Goal: Task Accomplishment & Management: Complete application form

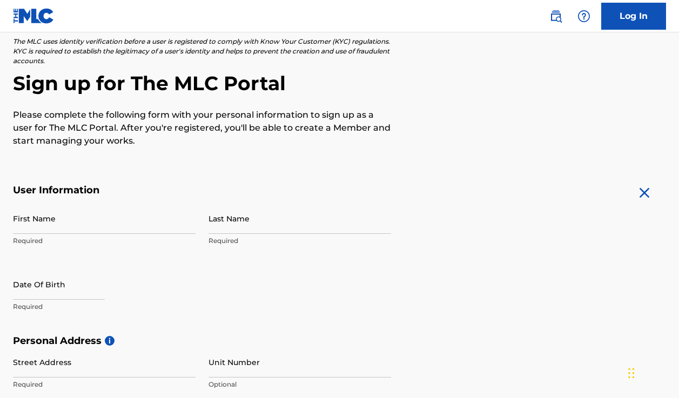
scroll to position [69, 0]
type input "Simon"
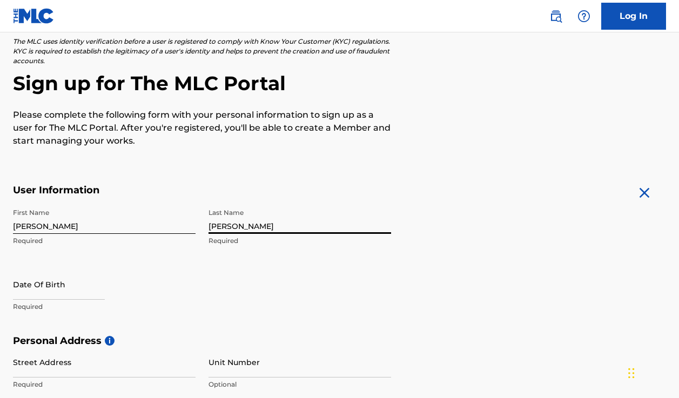
type input "Flory"
select select "8"
select select "2025"
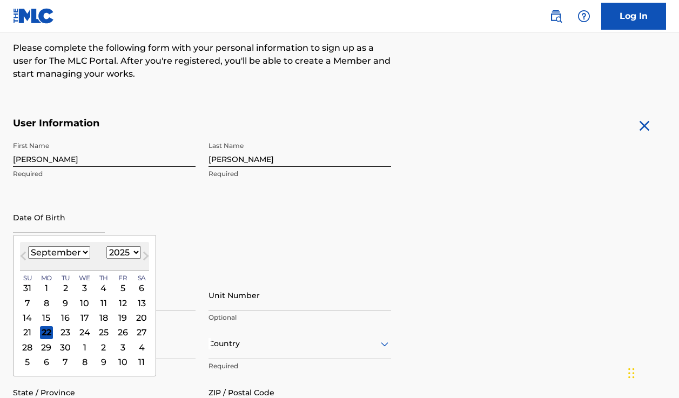
scroll to position [136, 0]
select select "10"
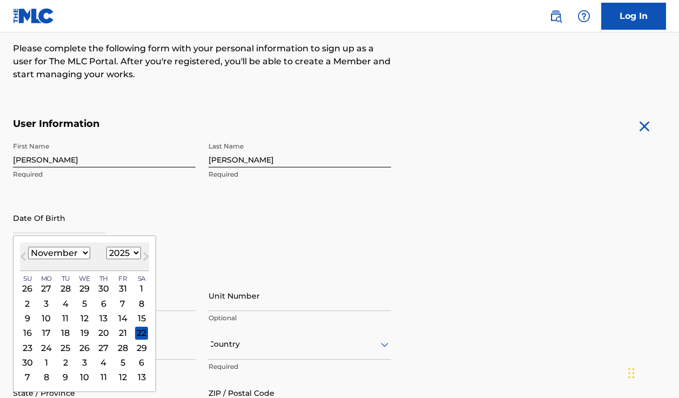
select select "1981"
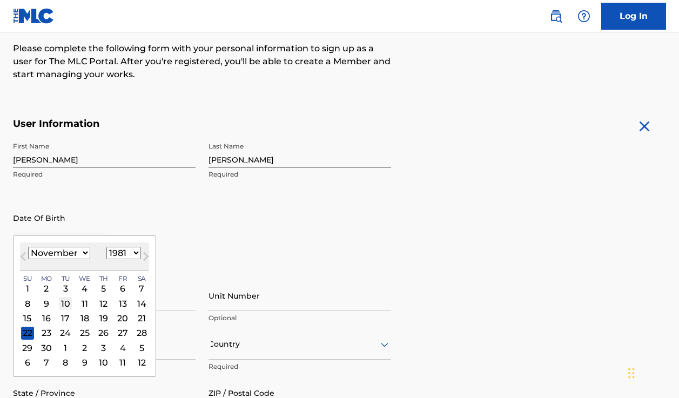
click at [63, 303] on div "10" at bounding box center [65, 303] width 13 height 13
type input "November 10 1981"
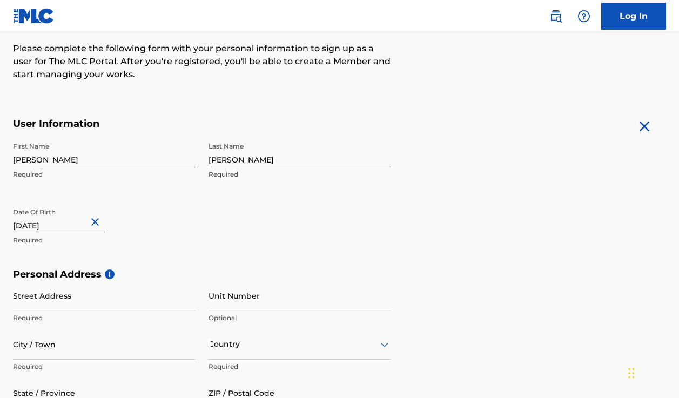
scroll to position [183, 0]
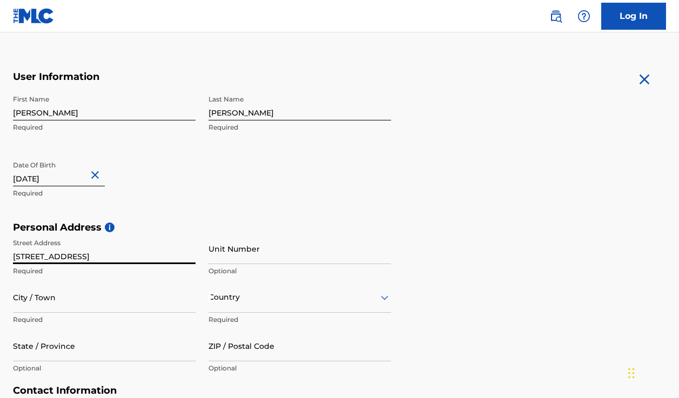
type input "2515 Yucca Ave"
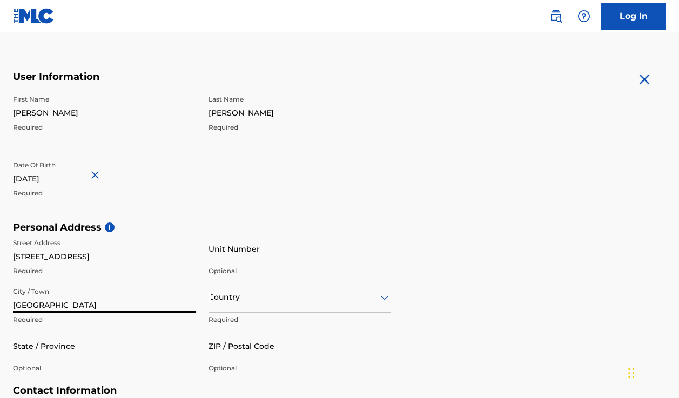
type input "Fort Worth"
click at [251, 303] on div "option , selected. Select is focused ,type to refine list, press Down to open t…" at bounding box center [300, 297] width 183 height 31
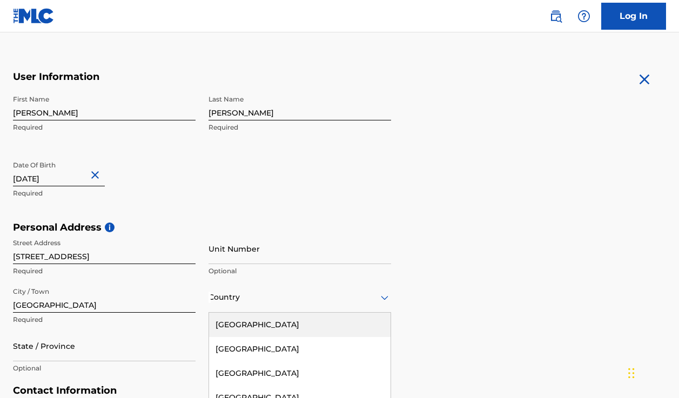
scroll to position [259, 0]
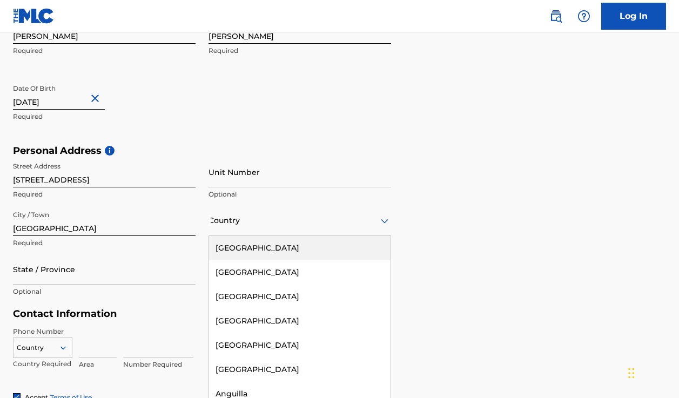
click at [262, 249] on div "United States" at bounding box center [300, 248] width 182 height 24
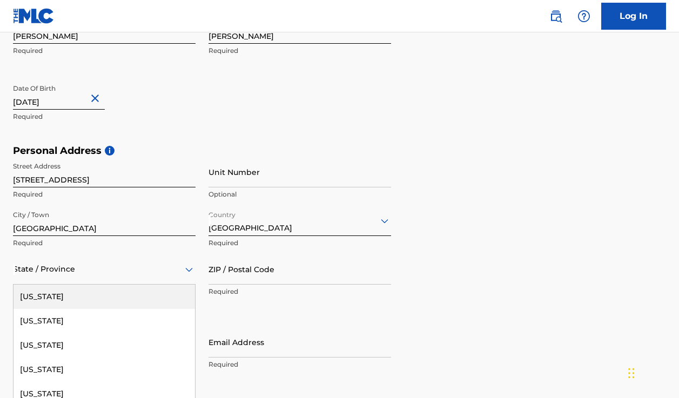
scroll to position [308, 0]
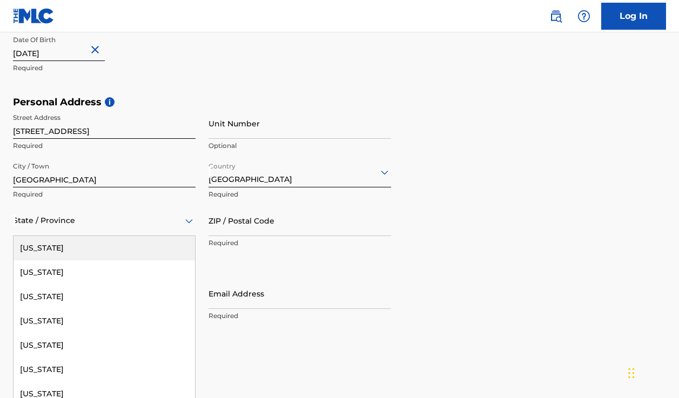
click at [116, 236] on div "Alabama, 1 of 57. 57 results available. Use Up and Down to choose options, pres…" at bounding box center [104, 220] width 183 height 31
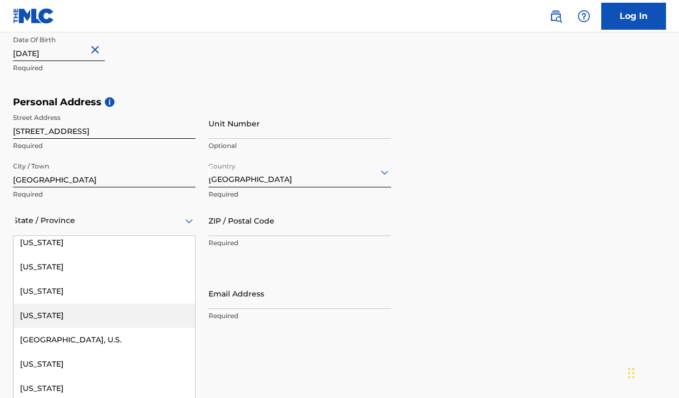
scroll to position [1130, 0]
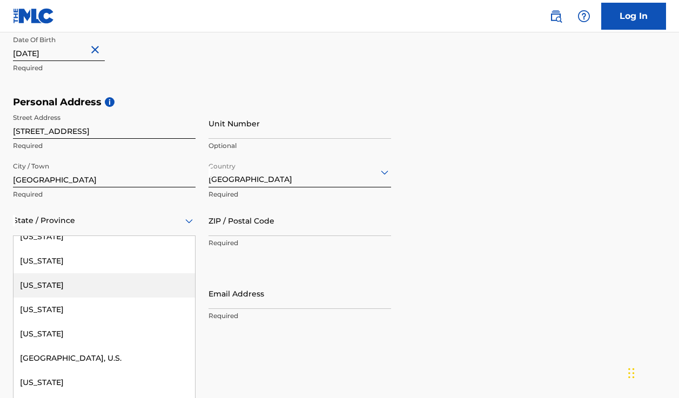
click at [94, 281] on div "Texas" at bounding box center [105, 285] width 182 height 24
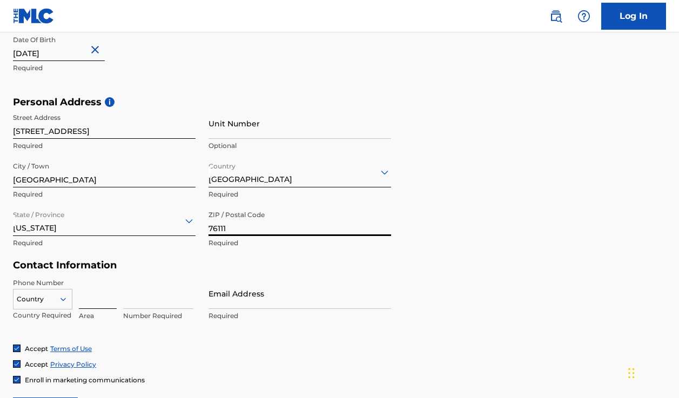
type input "76111"
click at [91, 297] on input at bounding box center [98, 293] width 38 height 31
type input "219"
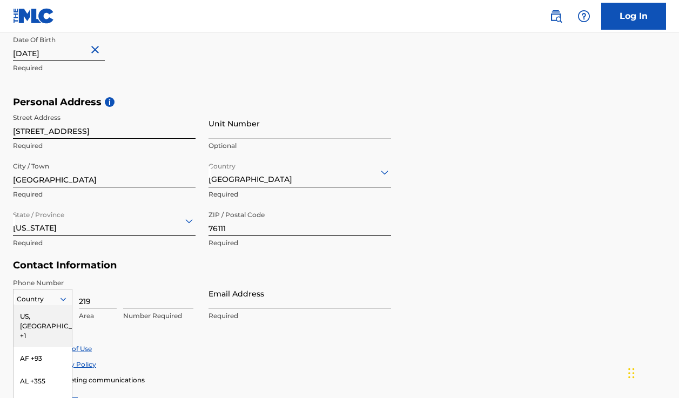
scroll to position [377, 0]
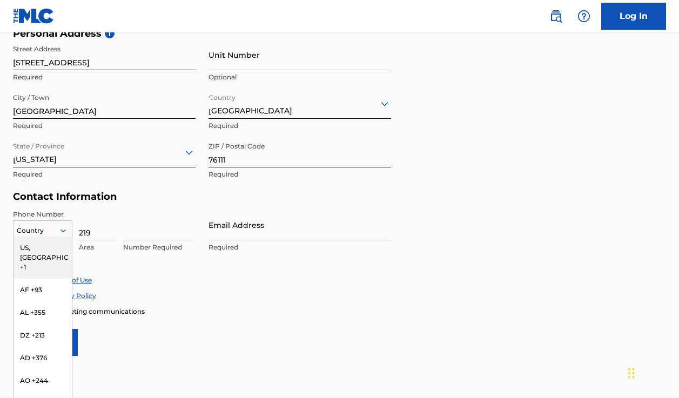
click at [61, 237] on div "US, CA +1, 1 of 216. 216 results available. Use Up and Down to choose options, …" at bounding box center [42, 228] width 59 height 16
click at [49, 248] on div "US, [GEOGRAPHIC_DATA] +1" at bounding box center [43, 258] width 58 height 42
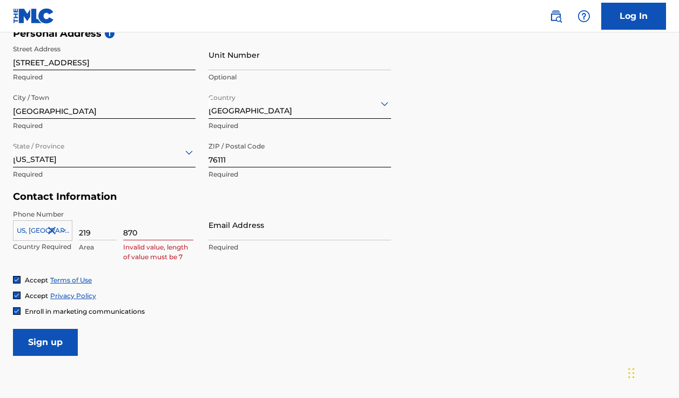
type input "8707067114"
click at [97, 235] on input "219" at bounding box center [98, 225] width 38 height 31
type input "2"
type input "870"
click at [135, 231] on input at bounding box center [158, 225] width 70 height 31
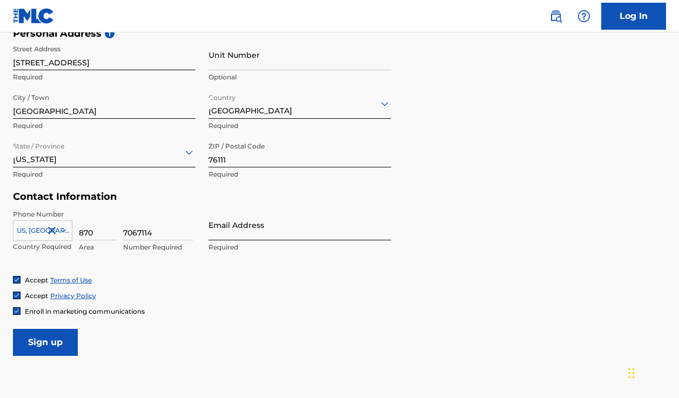
type input "7067114"
type input "[EMAIL_ADDRESS][DOMAIN_NAME]"
click at [300, 327] on form "User Information First Name Simon Required Last Name Flory Required Date Of Bir…" at bounding box center [339, 116] width 653 height 479
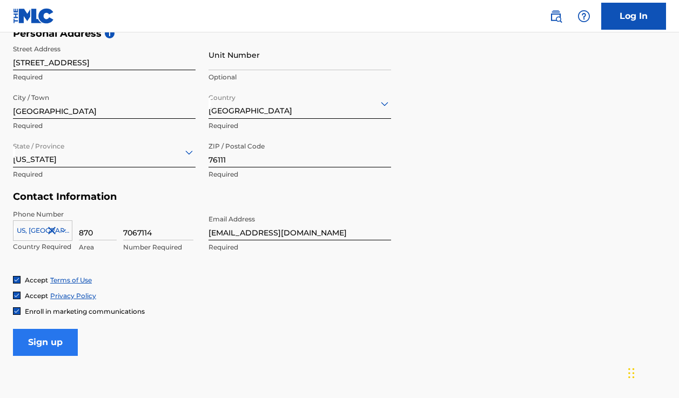
click at [53, 338] on input "Sign up" at bounding box center [45, 342] width 65 height 27
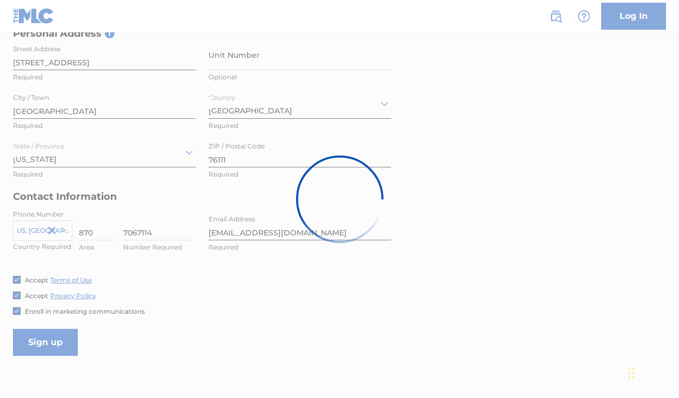
click at [18, 312] on div at bounding box center [339, 199] width 679 height 398
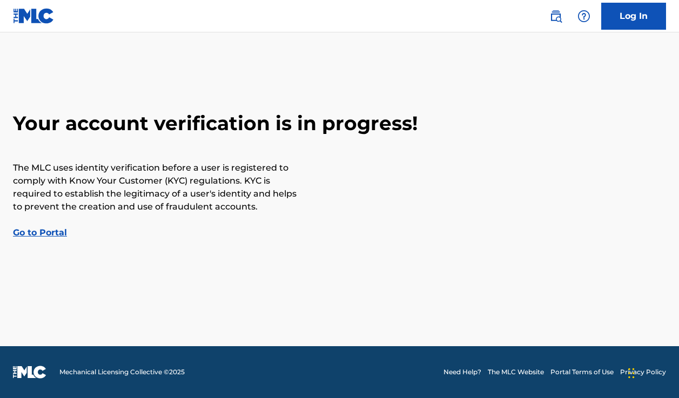
click at [48, 233] on link "Go to Portal" at bounding box center [40, 233] width 54 height 10
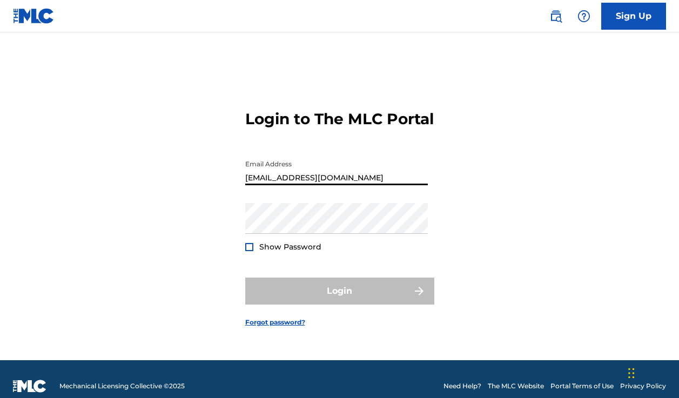
type input "[EMAIL_ADDRESS][DOMAIN_NAME]"
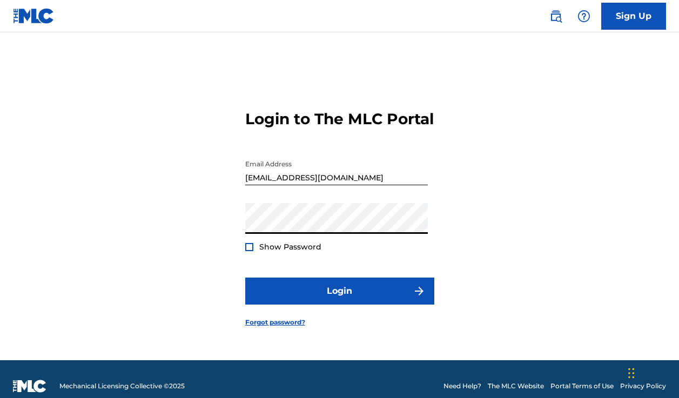
click at [339, 300] on button "Login" at bounding box center [339, 291] width 189 height 27
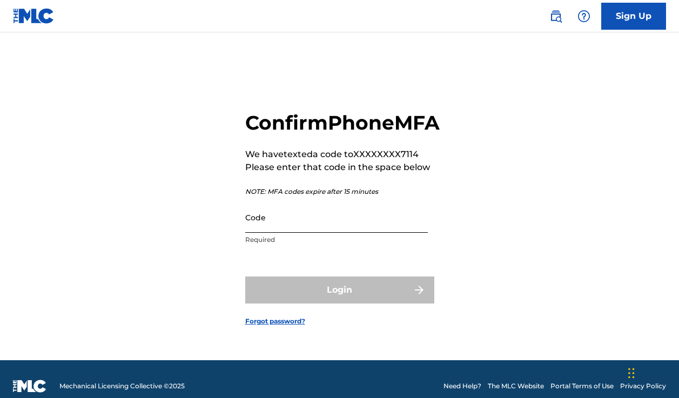
click at [303, 233] on input "Code" at bounding box center [336, 217] width 183 height 31
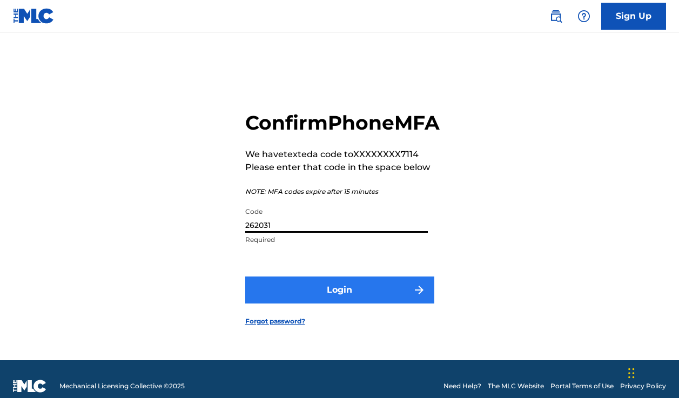
type input "262031"
click at [352, 304] on button "Login" at bounding box center [339, 290] width 189 height 27
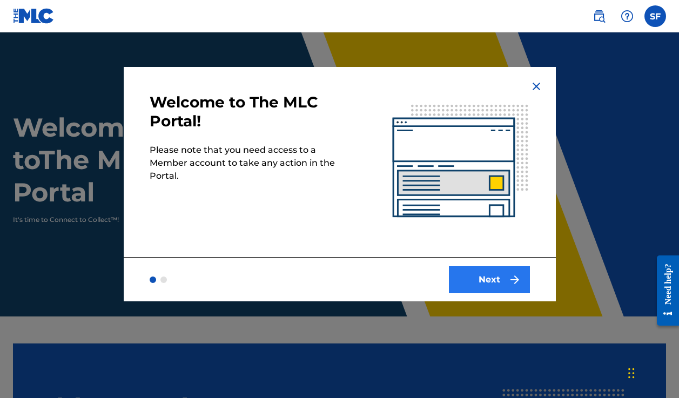
click at [498, 282] on button "Next" at bounding box center [489, 279] width 81 height 27
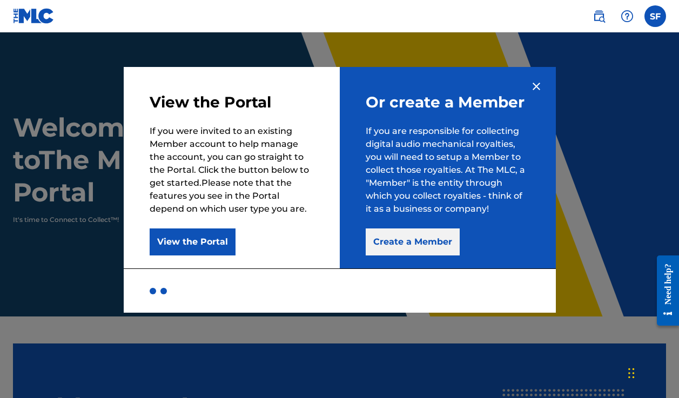
click at [427, 244] on button "Create a Member" at bounding box center [413, 242] width 94 height 27
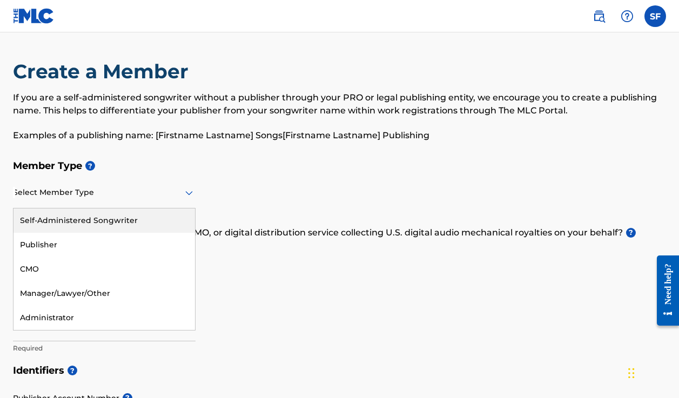
click at [85, 195] on div at bounding box center [104, 193] width 183 height 14
click at [84, 222] on div "Self-Administered Songwriter" at bounding box center [105, 221] width 182 height 24
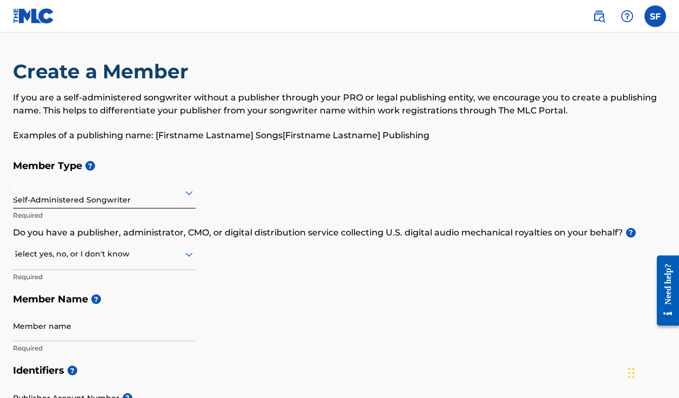
click at [113, 256] on div at bounding box center [104, 255] width 183 height 14
click at [104, 282] on div "Yes" at bounding box center [105, 282] width 182 height 24
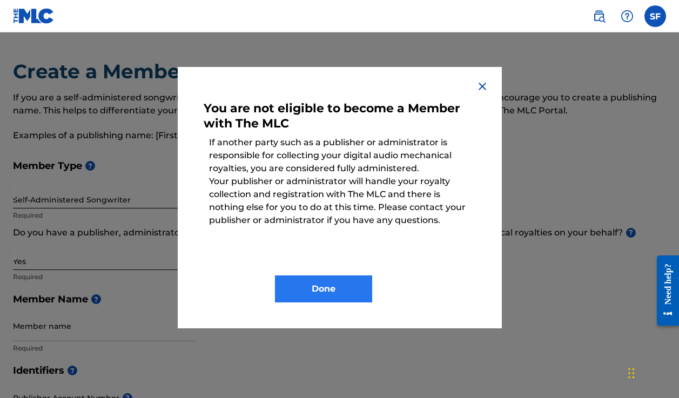
click at [322, 287] on button "Done" at bounding box center [323, 289] width 97 height 27
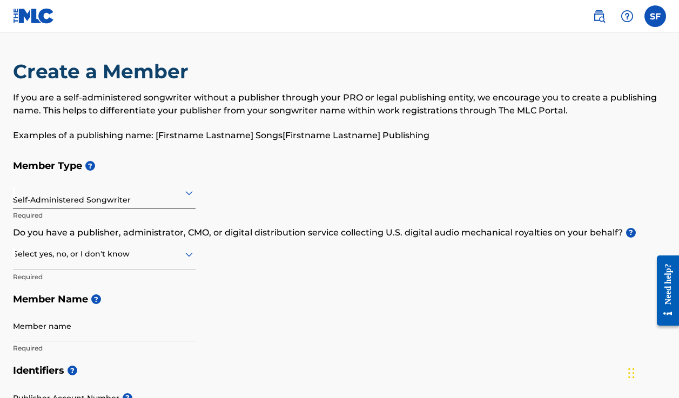
click at [162, 257] on div at bounding box center [104, 255] width 183 height 14
click at [119, 304] on div "No" at bounding box center [105, 307] width 182 height 24
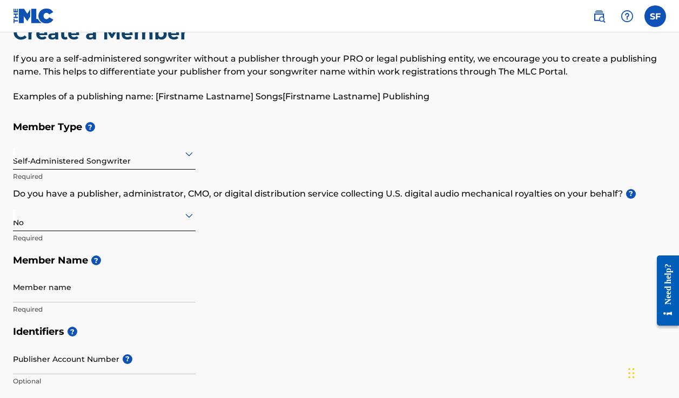
scroll to position [38, 0]
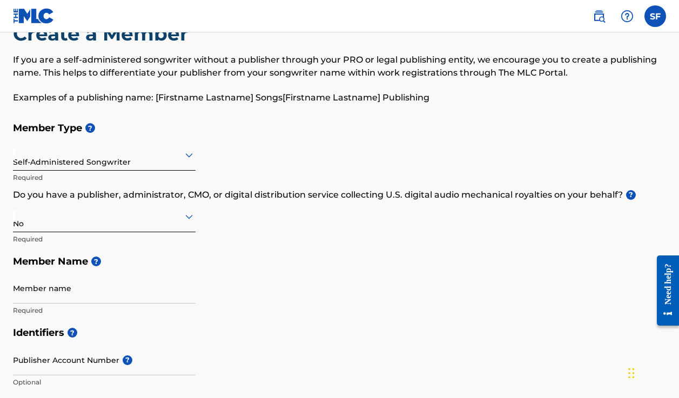
click at [185, 226] on div "No" at bounding box center [104, 216] width 183 height 26
click at [105, 292] on div "I don't know" at bounding box center [105, 293] width 182 height 24
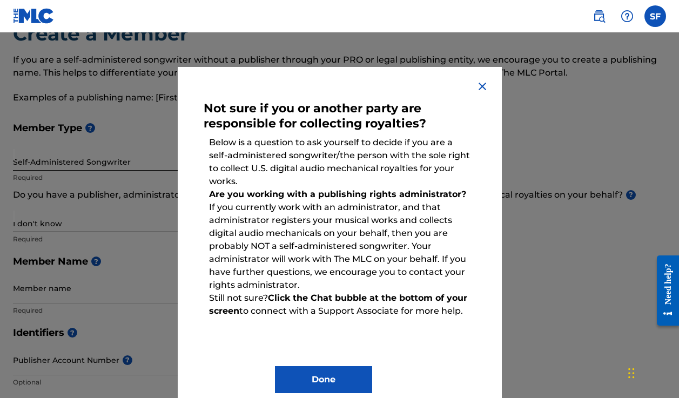
click at [481, 87] on img at bounding box center [482, 86] width 13 height 13
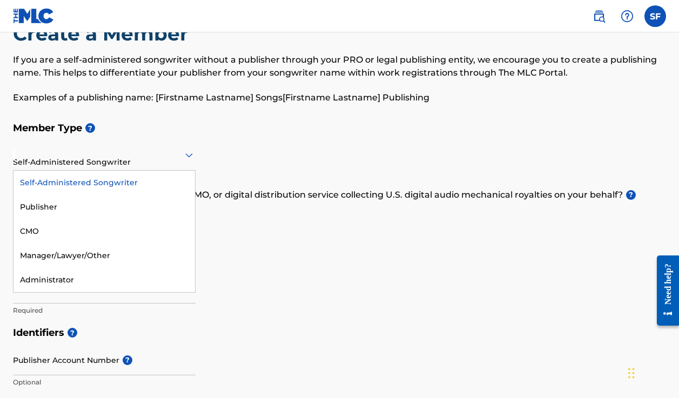
click at [142, 159] on div at bounding box center [104, 155] width 183 height 14
click at [131, 180] on div "Self-Administered Songwriter" at bounding box center [105, 183] width 182 height 24
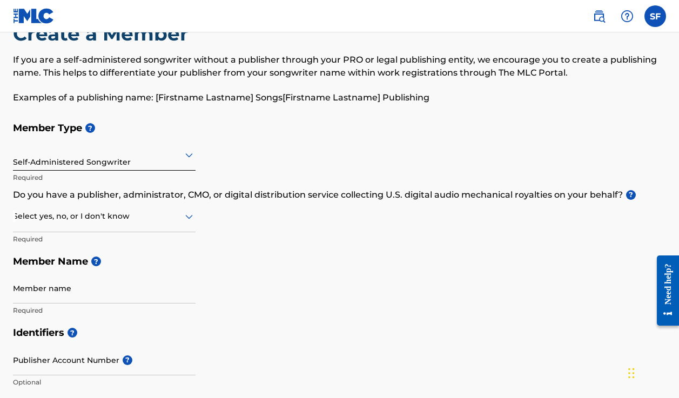
click at [137, 217] on div at bounding box center [104, 217] width 183 height 14
click at [104, 266] on div "No" at bounding box center [105, 269] width 182 height 24
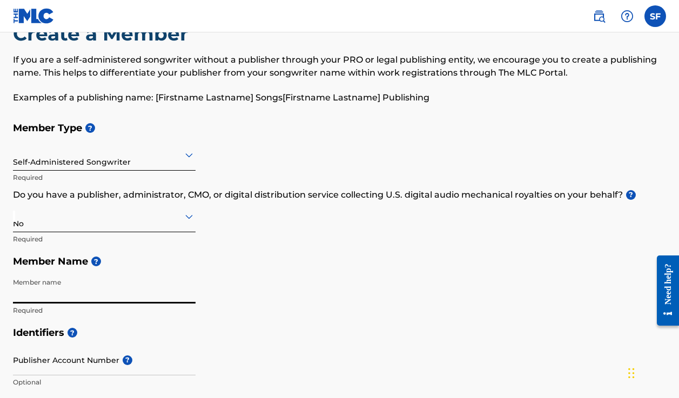
type input "z"
type input "Simon Flory"
type input "2515"
type input "Yucca ave"
type input "Fort Worth"
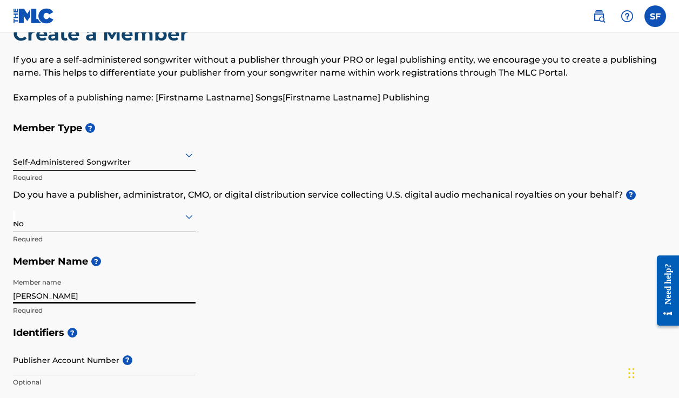
type input "TX"
type input "76111"
type input "8707067114"
type input "[EMAIL_ADDRESS][DOMAIN_NAME]"
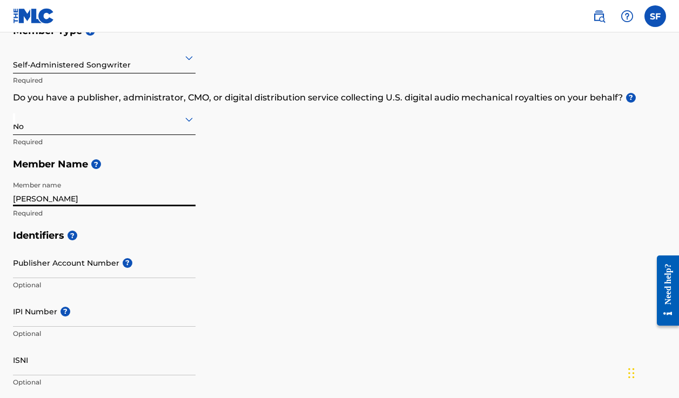
scroll to position [139, 0]
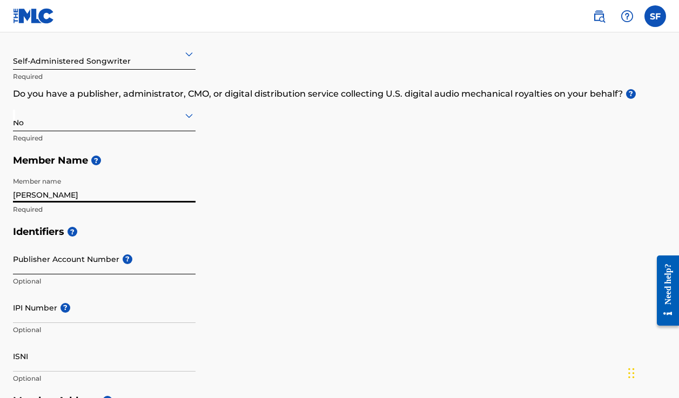
type input "Simon Flory"
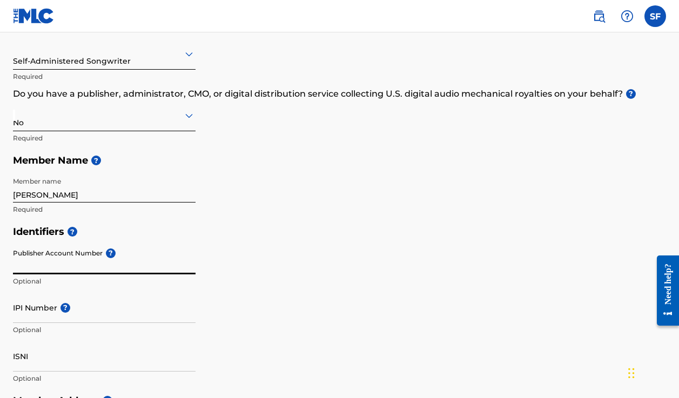
click at [99, 262] on input "Publisher Account Number ?" at bounding box center [104, 259] width 183 height 31
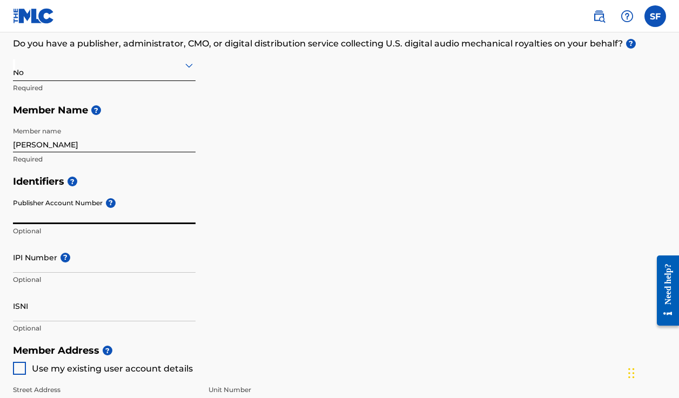
scroll to position [208, 0]
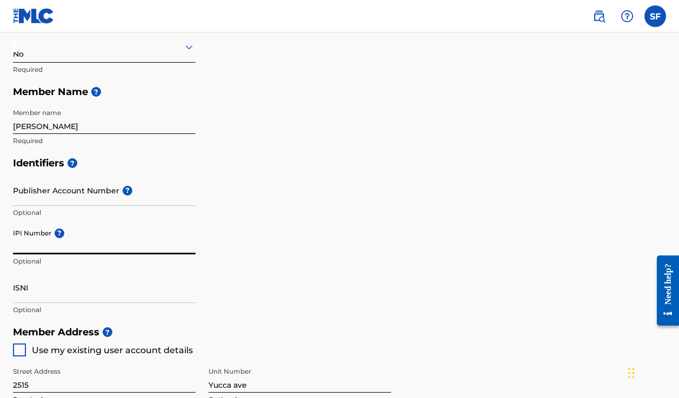
click at [31, 248] on input "IPI Number ?" at bounding box center [104, 239] width 183 height 31
paste input "#536356640"
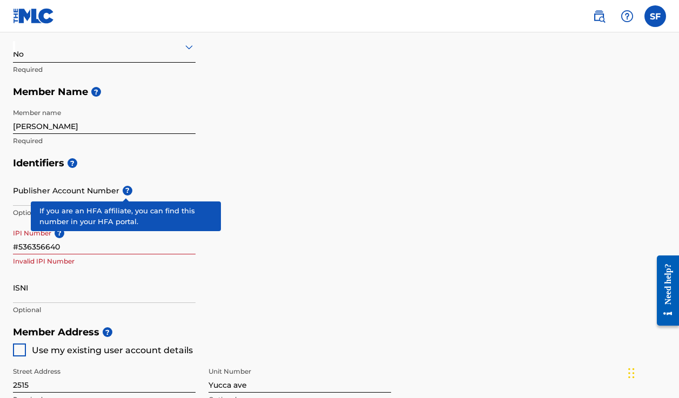
click at [130, 189] on span "?" at bounding box center [128, 191] width 10 height 10
click at [130, 189] on input "Publisher Account Number ?" at bounding box center [104, 190] width 183 height 31
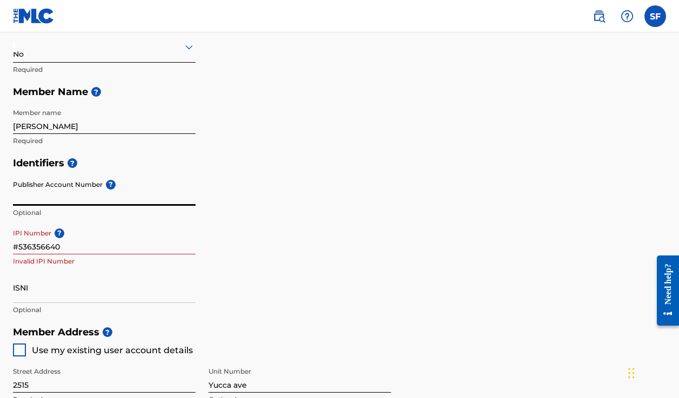
click at [87, 246] on input "#536356640" at bounding box center [104, 239] width 183 height 31
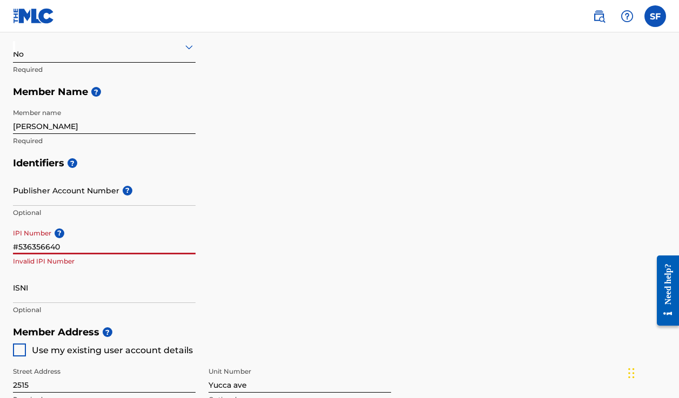
click at [19, 248] on input "#536356640" at bounding box center [104, 239] width 183 height 31
type input "536356640"
click at [254, 206] on div "Identifiers ? Publisher Account Number ? Optional IPI Number ? 536356640 Option…" at bounding box center [339, 236] width 653 height 169
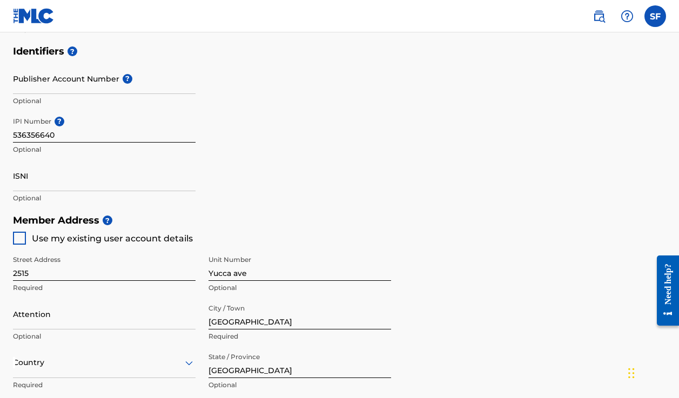
scroll to position [322, 0]
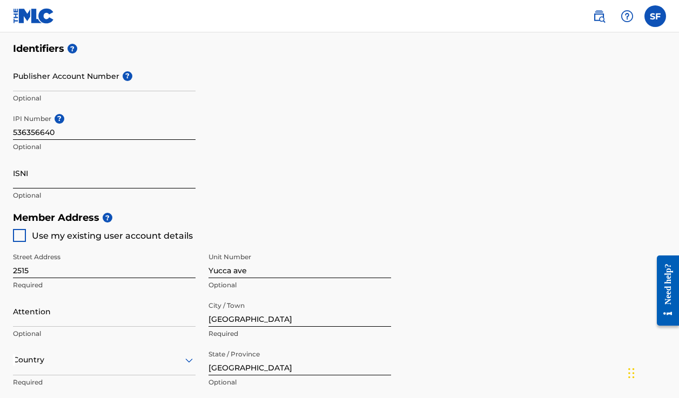
click at [46, 173] on input "ISNI" at bounding box center [104, 173] width 183 height 31
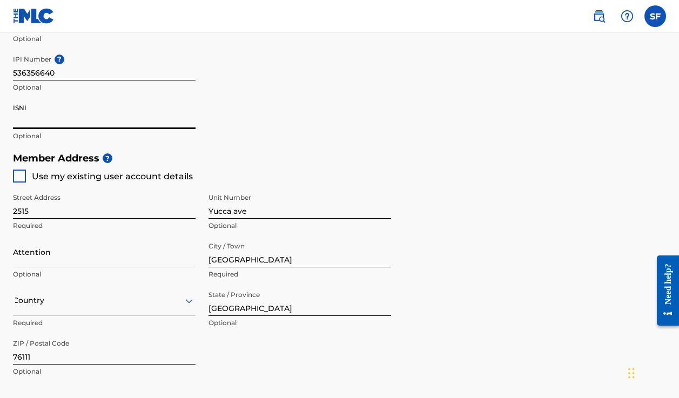
scroll to position [382, 0]
click at [16, 178] on div at bounding box center [19, 175] width 13 height 13
type input "2515 Yucca Ave"
type input "870"
type input "7067114"
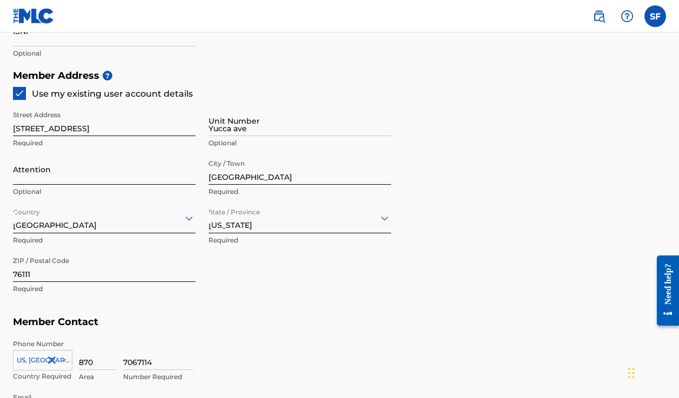
scroll to position [474, 0]
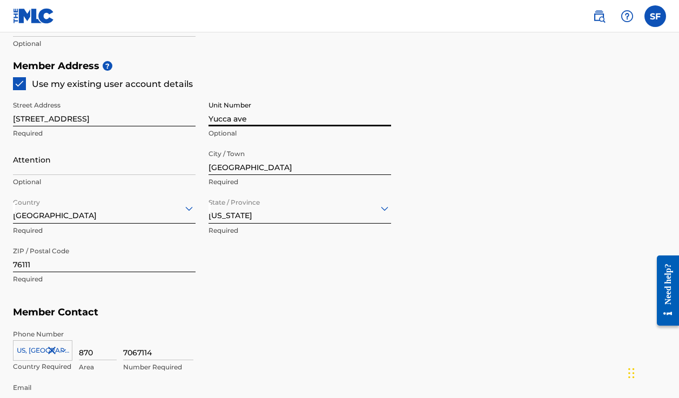
drag, startPoint x: 253, startPoint y: 117, endPoint x: 196, endPoint y: 117, distance: 56.7
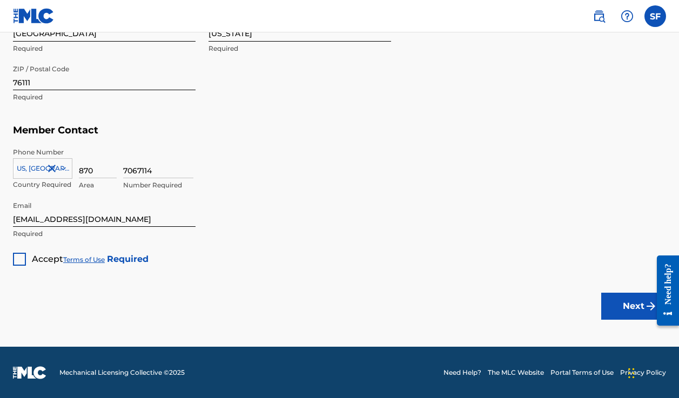
scroll to position [655, 0]
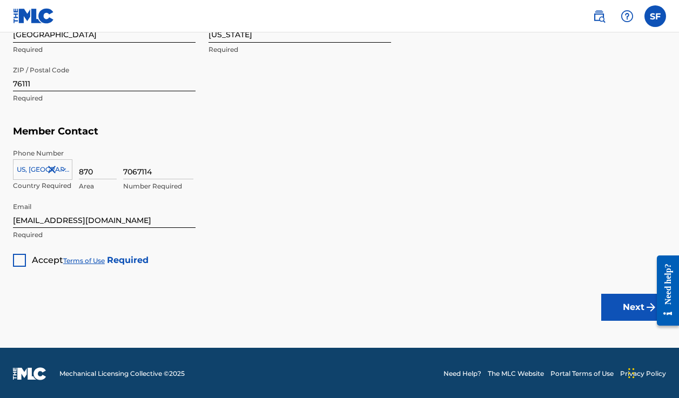
click at [22, 259] on div at bounding box center [19, 260] width 13 height 13
click at [630, 312] on button "Next" at bounding box center [633, 307] width 65 height 27
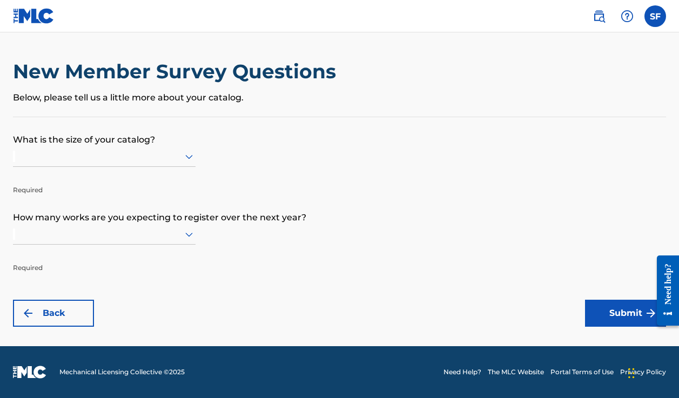
click at [186, 159] on icon at bounding box center [189, 157] width 8 height 4
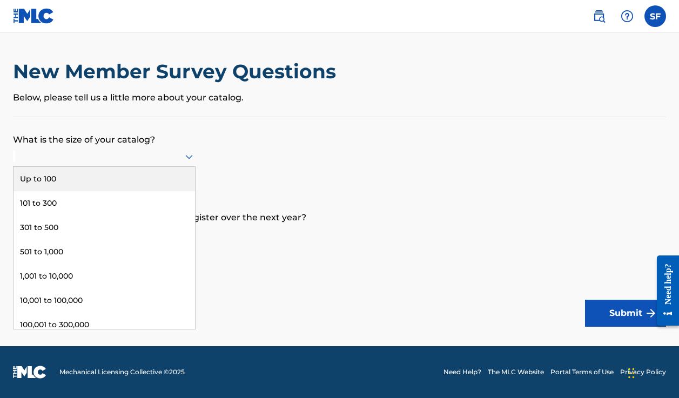
click at [120, 191] on div "Up to 100" at bounding box center [105, 179] width 182 height 24
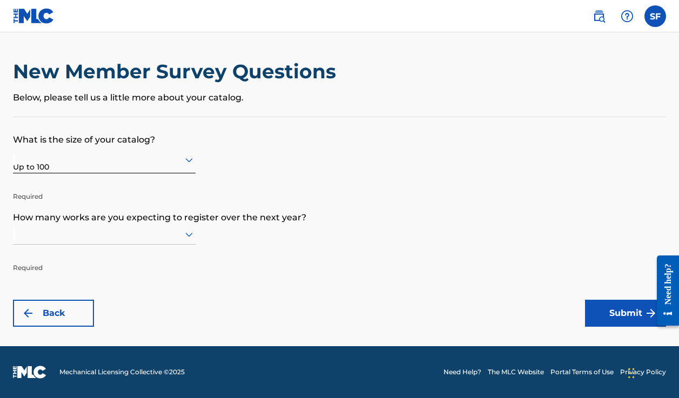
click at [267, 176] on form "What is the size of your catalog? Up to 100 Required How many works are you exp…" at bounding box center [339, 222] width 653 height 210
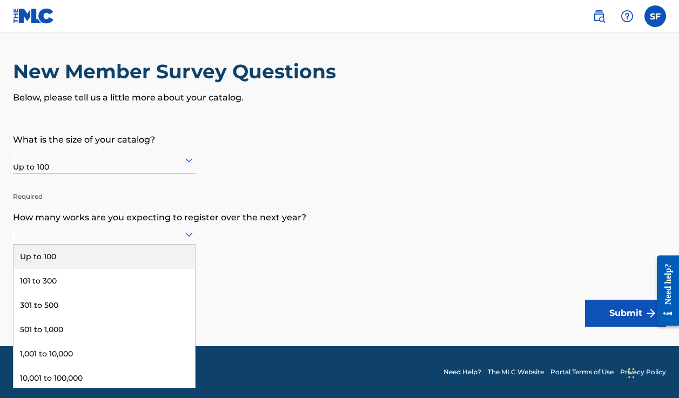
scroll to position [1, 0]
click at [188, 237] on icon at bounding box center [189, 235] width 8 height 4
click at [141, 267] on div "Up to 100" at bounding box center [105, 257] width 182 height 24
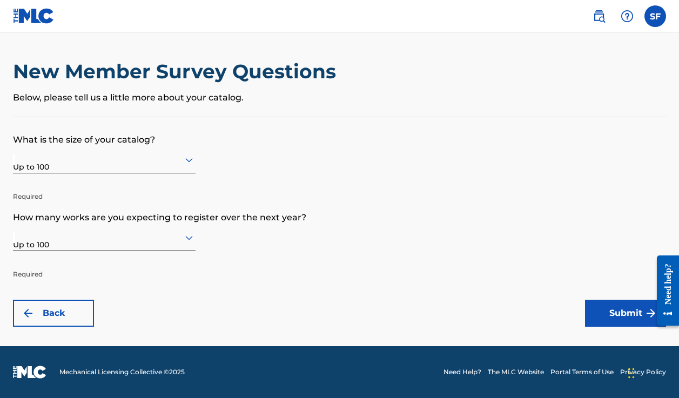
scroll to position [0, 0]
click at [640, 309] on button "Submit" at bounding box center [625, 313] width 81 height 27
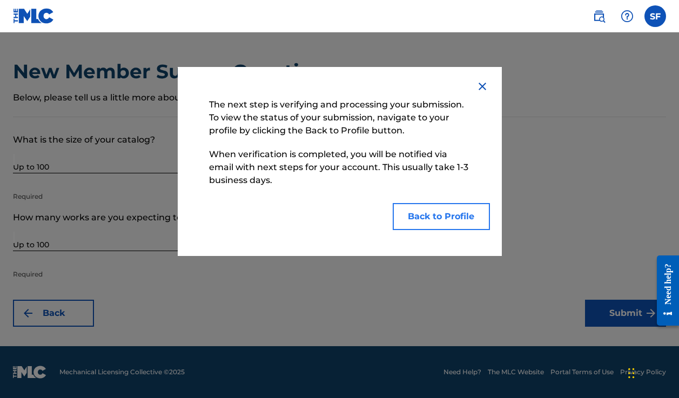
click at [442, 215] on button "Back to Profile" at bounding box center [441, 216] width 97 height 27
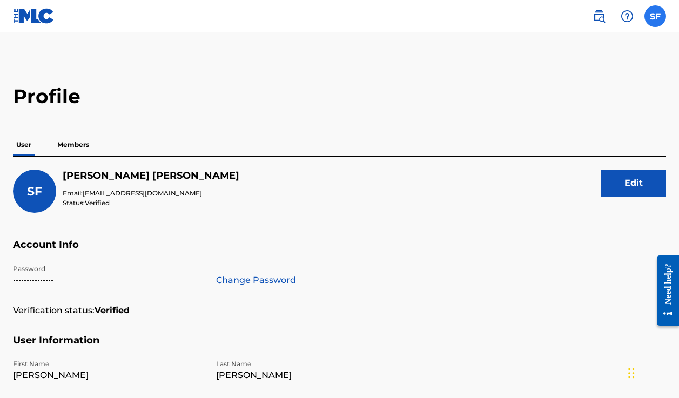
click at [659, 21] on label at bounding box center [656, 16] width 22 height 22
click at [656, 16] on input "SF Simon Flory simonflory@gmail.com Notification Preferences Profile Log out" at bounding box center [656, 16] width 0 height 0
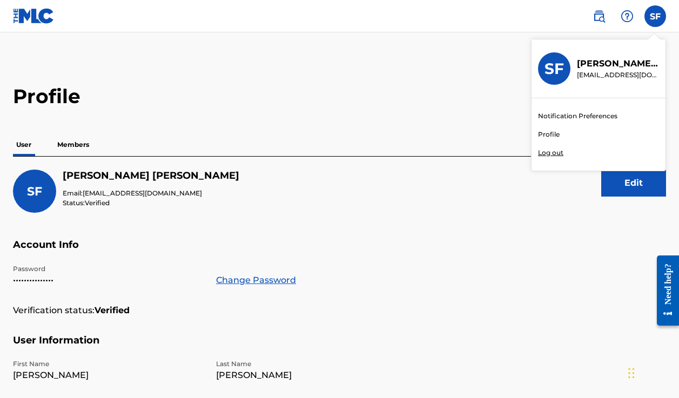
click at [617, 66] on p "Simon Flory" at bounding box center [618, 63] width 82 height 13
click at [656, 16] on input "SF Simon Flory simonflory@gmail.com Notification Preferences Profile Log out" at bounding box center [656, 16] width 0 height 0
click at [547, 135] on link "Profile" at bounding box center [549, 135] width 22 height 10
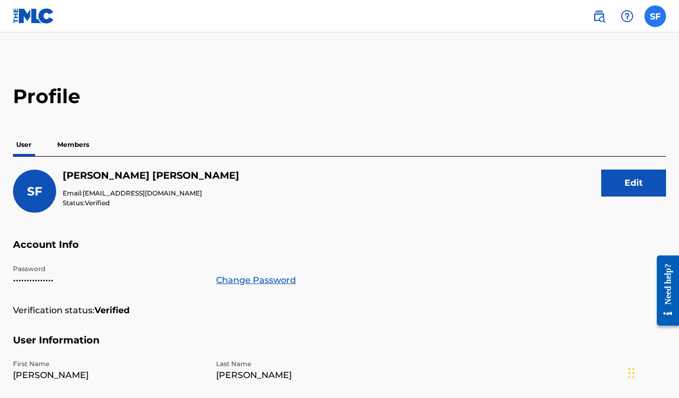
click at [656, 23] on label at bounding box center [656, 16] width 22 height 22
click at [656, 16] on input "SF Simon Flory simonflory@gmail.com Notification Preferences Profile Log out" at bounding box center [656, 16] width 0 height 0
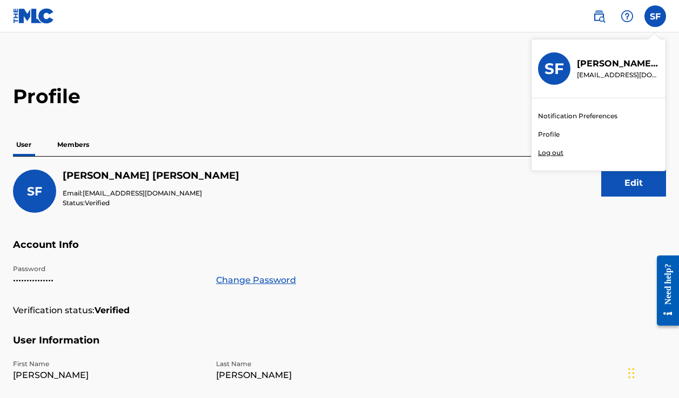
click at [558, 75] on h3 "SF" at bounding box center [554, 68] width 19 height 19
click at [656, 16] on input "SF Simon Flory simonflory@gmail.com Notification Preferences Profile Log out" at bounding box center [656, 16] width 0 height 0
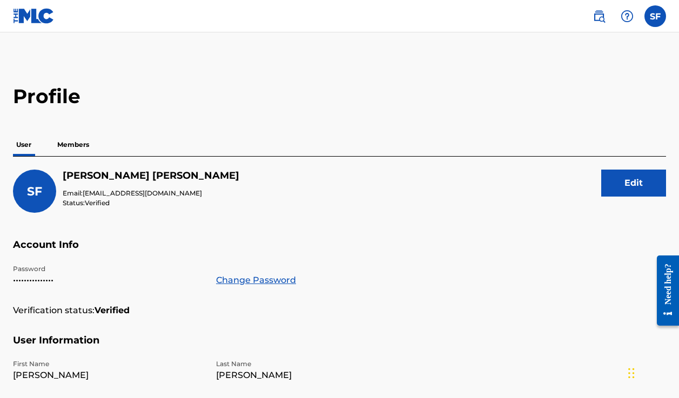
click at [464, 91] on h2 "Profile" at bounding box center [339, 96] width 653 height 24
click at [73, 146] on p "Members" at bounding box center [73, 144] width 38 height 23
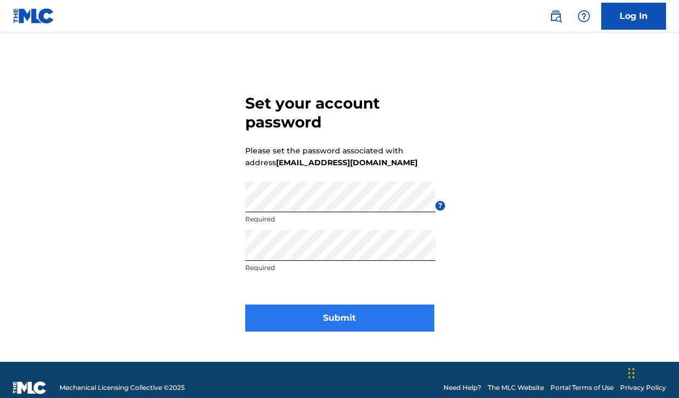
click at [305, 309] on button "Submit" at bounding box center [339, 318] width 189 height 27
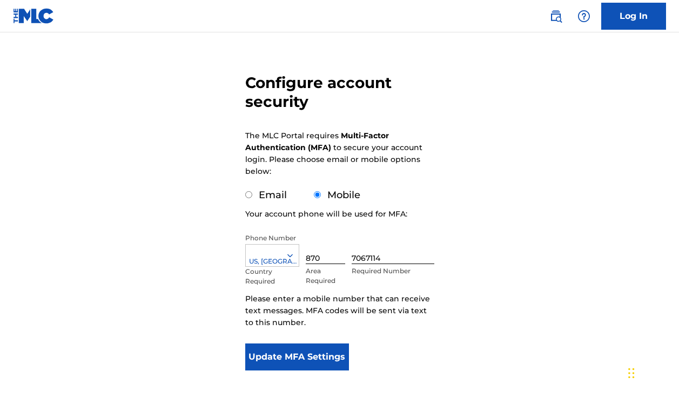
scroll to position [67, 0]
click at [313, 359] on button "Update MFA Settings" at bounding box center [297, 357] width 104 height 27
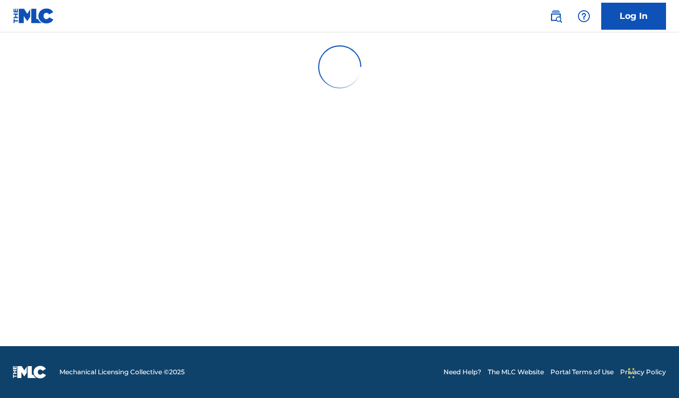
scroll to position [0, 0]
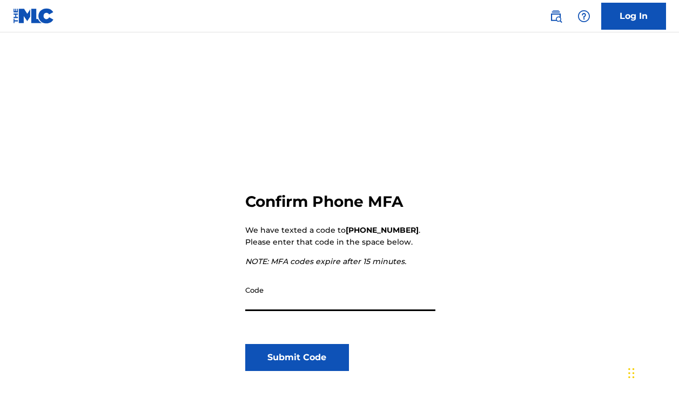
click at [319, 301] on input "Code" at bounding box center [340, 295] width 190 height 31
click at [559, 98] on div "Confirm Phone MFA We have texted a code to [PHONE_NUMBER] . Please enter that c…" at bounding box center [339, 258] width 679 height 399
click at [296, 311] on div "Code" at bounding box center [340, 304] width 190 height 49
click at [296, 304] on input "Code" at bounding box center [340, 295] width 190 height 31
click at [521, 252] on div "Confirm Phone MFA We have texted a code to [PHONE_NUMBER] . Please enter that c…" at bounding box center [339, 258] width 679 height 399
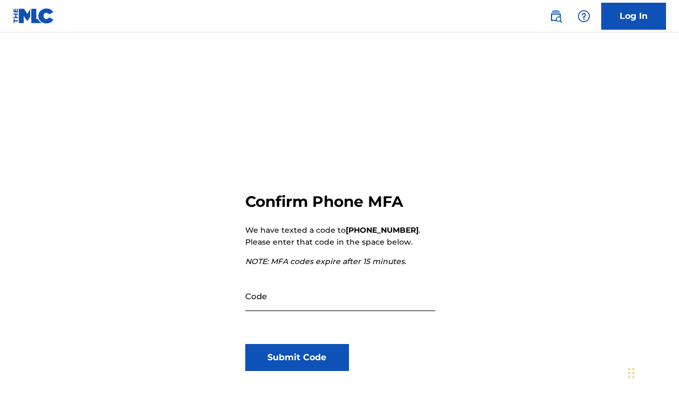
click at [270, 306] on input "Code" at bounding box center [340, 295] width 190 height 31
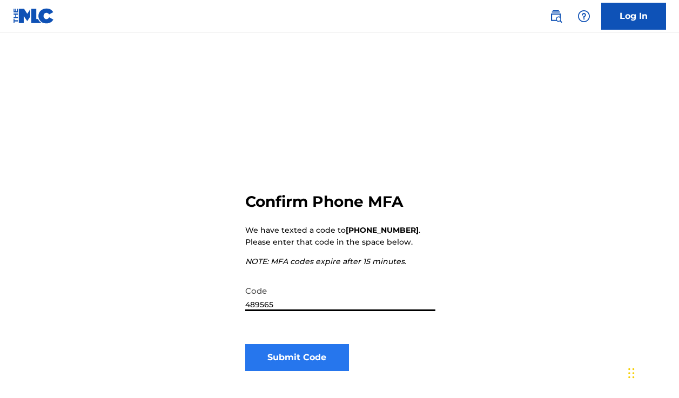
type input "489565"
click at [293, 353] on button "Submit Code" at bounding box center [297, 357] width 104 height 27
